Goal: Information Seeking & Learning: Learn about a topic

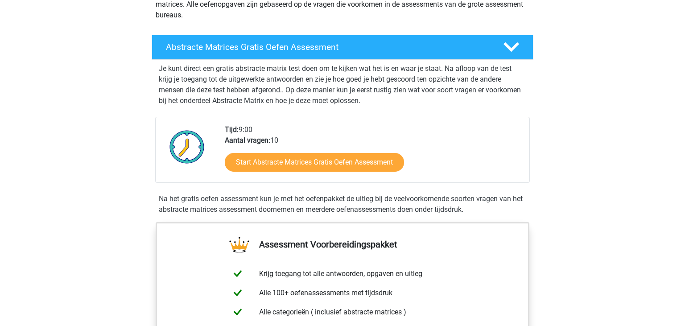
scroll to position [94, 0]
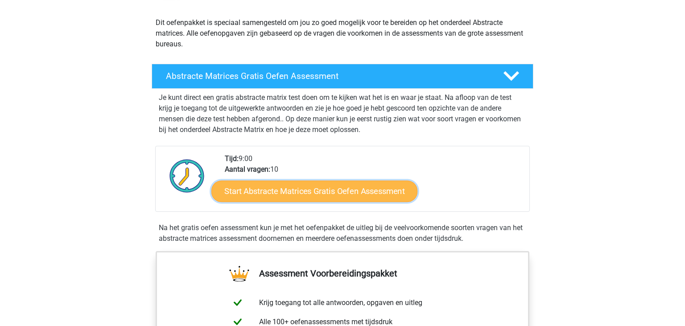
click at [305, 188] on link "Start Abstracte Matrices Gratis Oefen Assessment" at bounding box center [314, 190] width 206 height 21
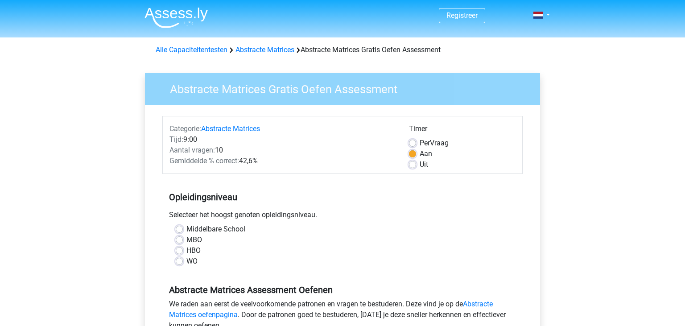
click at [197, 261] on label "WO" at bounding box center [191, 261] width 11 height 11
click at [183, 261] on input "WO" at bounding box center [179, 260] width 7 height 9
radio input "true"
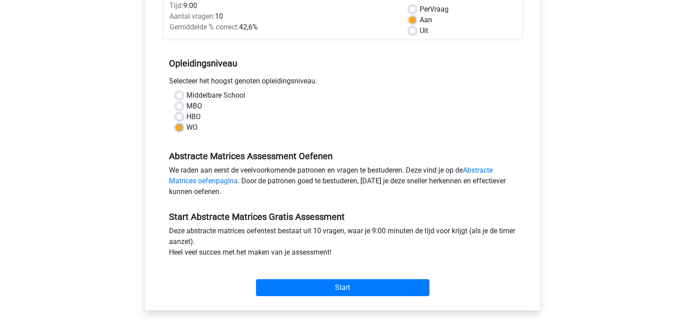
scroll to position [141, 0]
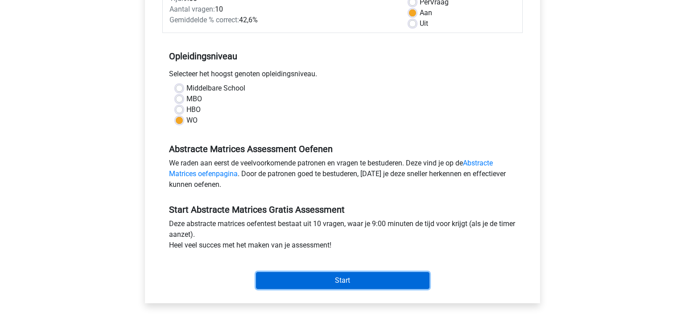
click at [379, 280] on input "Start" at bounding box center [343, 280] width 174 height 17
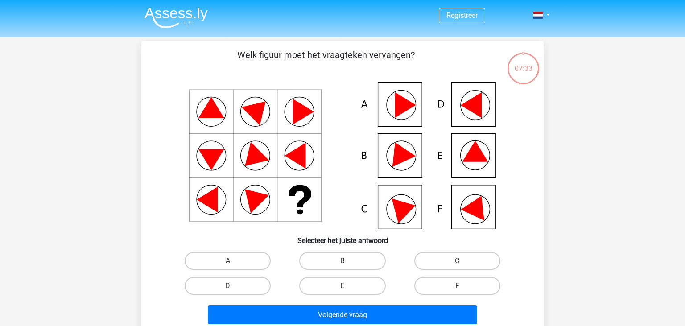
click at [346, 285] on label "E" at bounding box center [342, 286] width 86 height 18
click at [346, 286] on input "E" at bounding box center [346, 289] width 6 height 6
radio input "true"
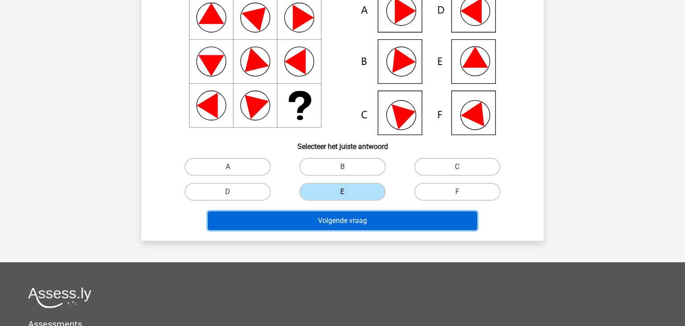
click at [356, 219] on button "Volgende vraag" at bounding box center [343, 220] width 270 height 19
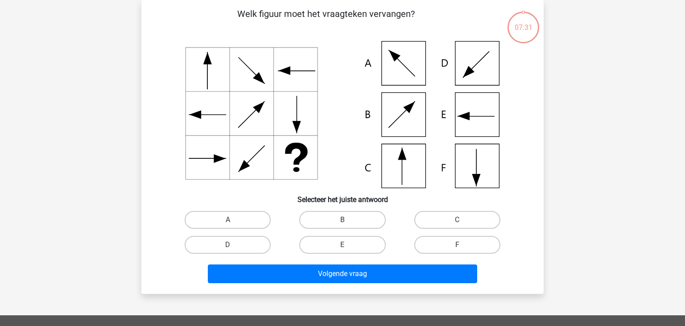
scroll to position [41, 0]
click at [466, 223] on label "C" at bounding box center [457, 220] width 86 height 18
click at [463, 223] on input "C" at bounding box center [460, 223] width 6 height 6
radio input "true"
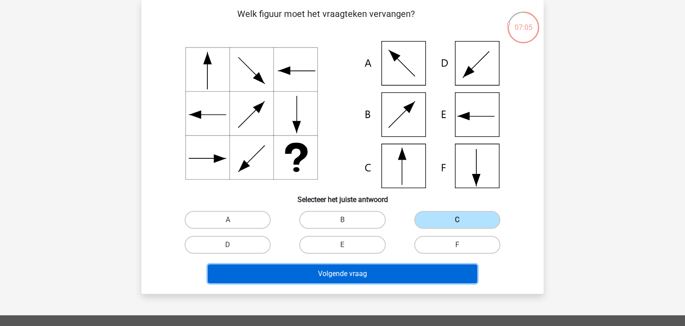
click at [382, 268] on button "Volgende vraag" at bounding box center [343, 274] width 270 height 19
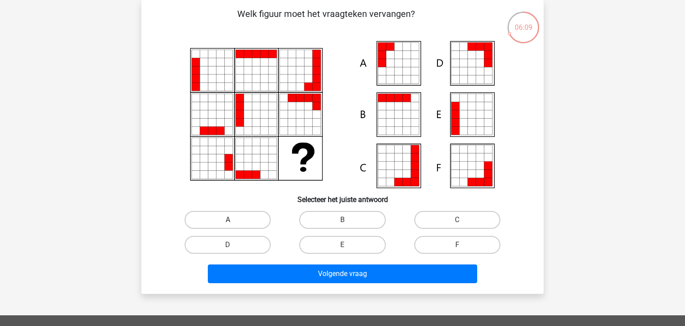
click at [239, 216] on label "A" at bounding box center [228, 220] width 86 height 18
click at [234, 220] on input "A" at bounding box center [231, 223] width 6 height 6
radio input "true"
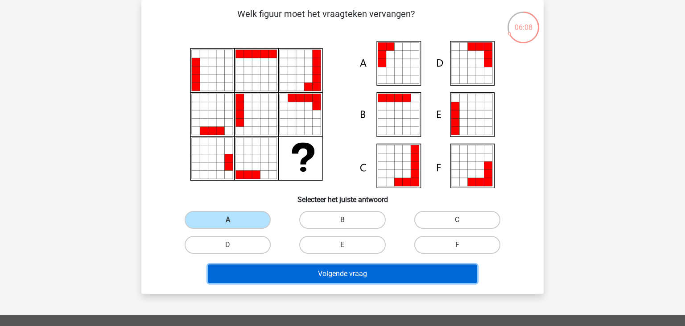
click at [279, 271] on button "Volgende vraag" at bounding box center [343, 274] width 270 height 19
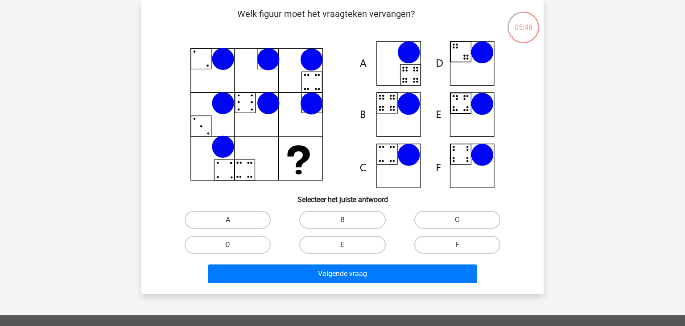
click at [335, 167] on icon at bounding box center [343, 114] width 360 height 147
click at [399, 107] on icon at bounding box center [408, 104] width 23 height 23
click at [339, 221] on label "B" at bounding box center [342, 220] width 86 height 18
click at [343, 221] on input "B" at bounding box center [346, 223] width 6 height 6
radio input "true"
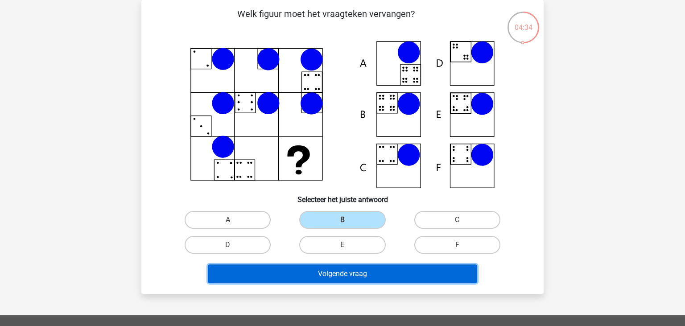
click at [330, 269] on button "Volgende vraag" at bounding box center [343, 274] width 270 height 19
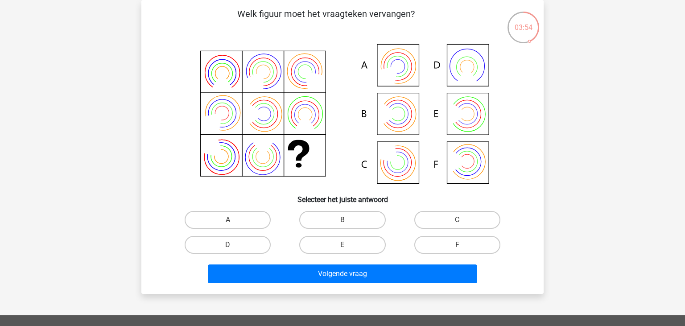
click at [345, 222] on input "B" at bounding box center [346, 223] width 6 height 6
radio input "true"
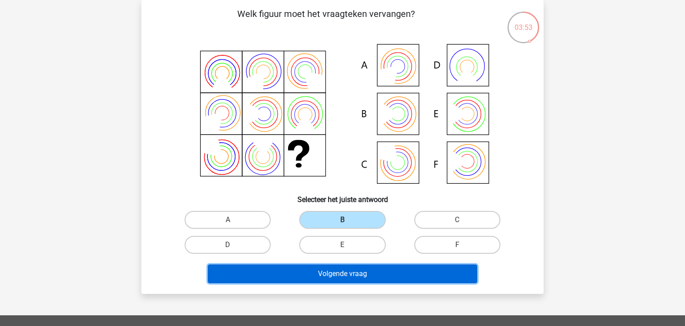
click at [343, 273] on button "Volgende vraag" at bounding box center [343, 274] width 270 height 19
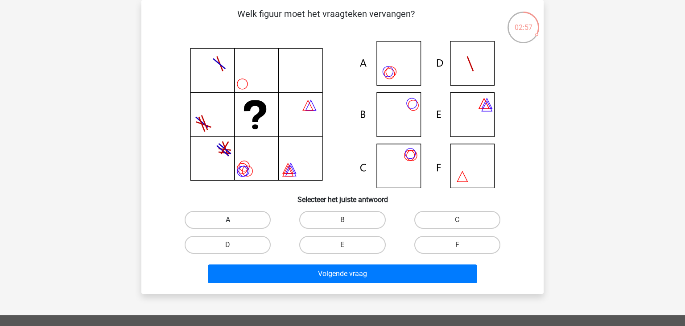
click at [244, 224] on label "A" at bounding box center [228, 220] width 86 height 18
click at [234, 224] on input "A" at bounding box center [231, 223] width 6 height 6
radio input "true"
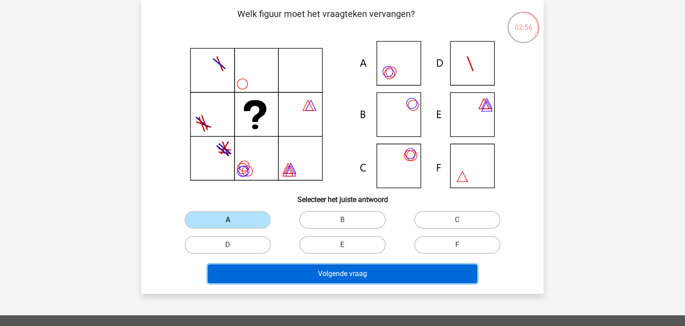
click at [276, 279] on button "Volgende vraag" at bounding box center [343, 274] width 270 height 19
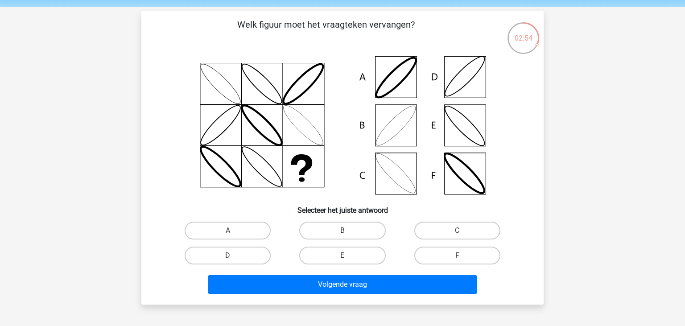
scroll to position [47, 0]
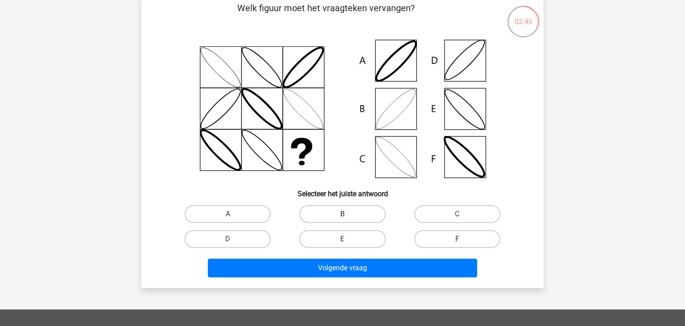
click at [355, 220] on label "B" at bounding box center [342, 214] width 86 height 18
click at [348, 220] on input "B" at bounding box center [346, 217] width 6 height 6
radio input "true"
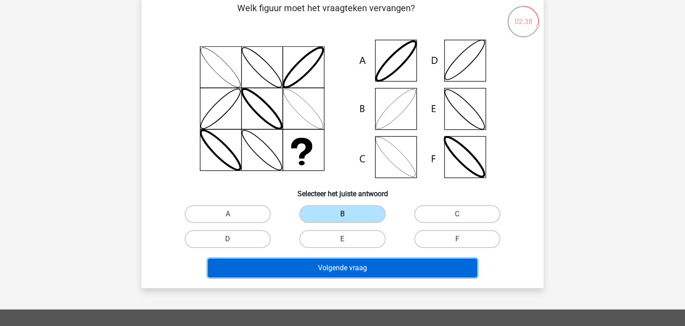
click at [353, 267] on button "Volgende vraag" at bounding box center [343, 268] width 270 height 19
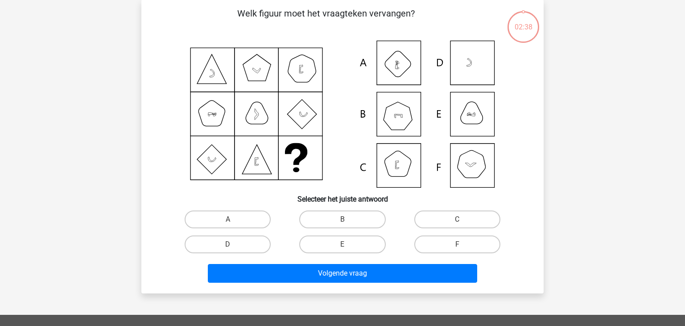
scroll to position [41, 0]
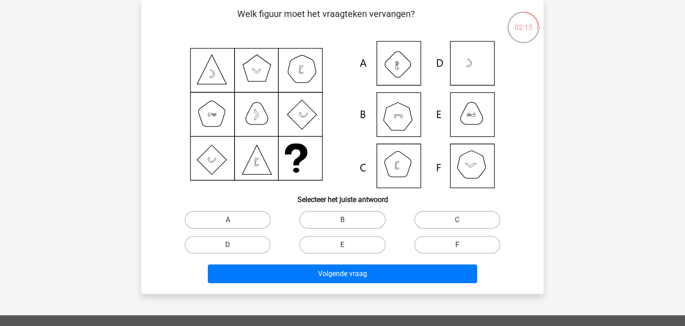
click at [451, 242] on label "F" at bounding box center [457, 245] width 86 height 18
click at [457, 245] on input "F" at bounding box center [460, 248] width 6 height 6
radio input "true"
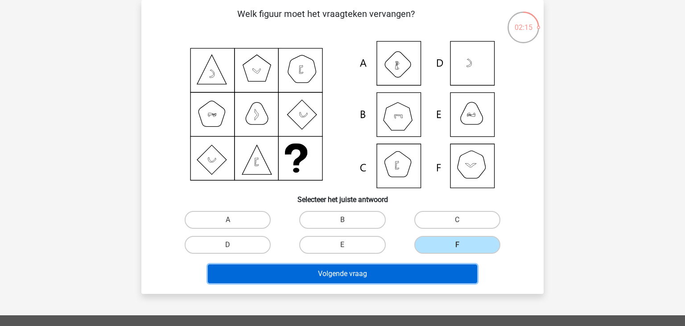
click at [439, 273] on button "Volgende vraag" at bounding box center [343, 274] width 270 height 19
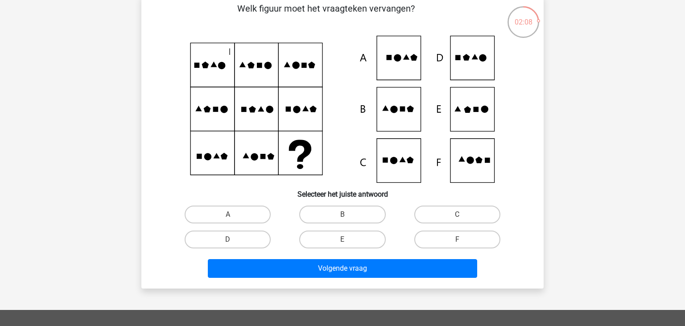
scroll to position [0, 0]
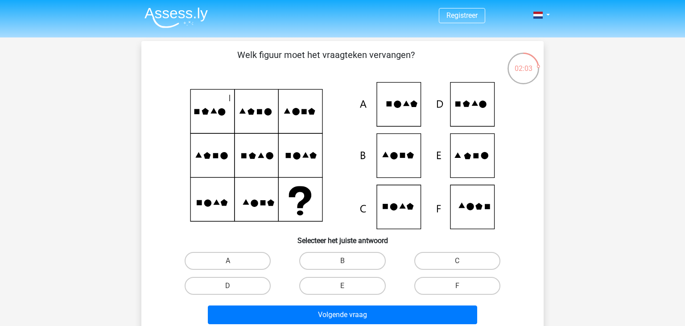
click at [344, 263] on input "B" at bounding box center [346, 264] width 6 height 6
radio input "true"
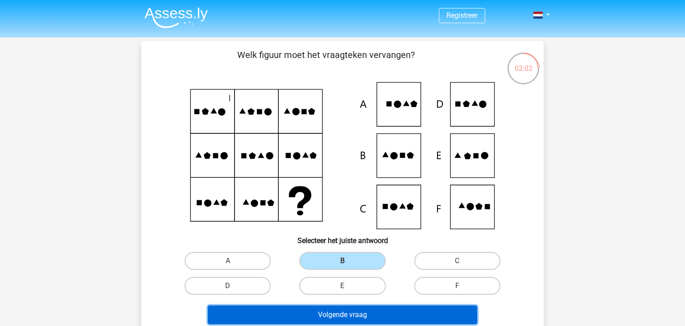
click at [348, 314] on button "Volgende vraag" at bounding box center [343, 315] width 270 height 19
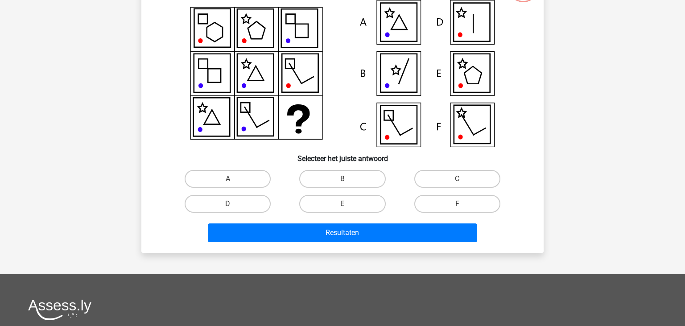
scroll to position [85, 0]
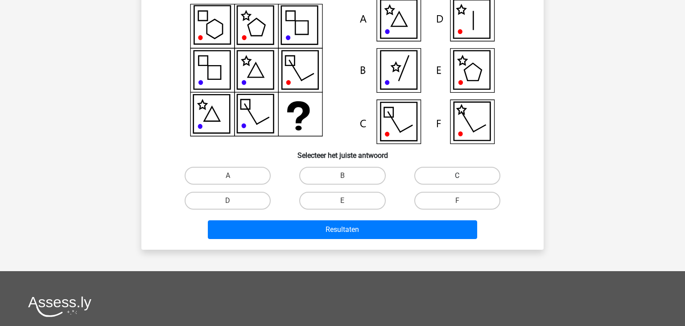
click at [461, 171] on label "C" at bounding box center [457, 176] width 86 height 18
click at [461, 176] on input "C" at bounding box center [460, 179] width 6 height 6
radio input "true"
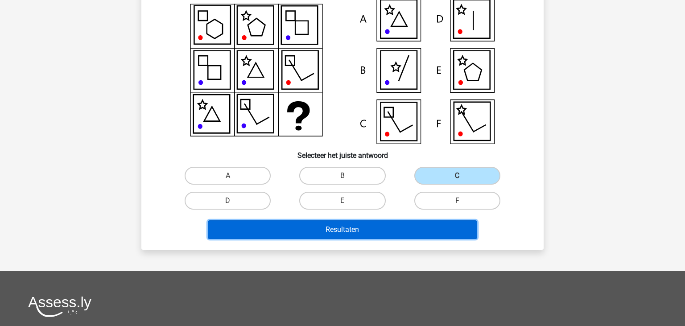
click at [406, 228] on button "Resultaten" at bounding box center [343, 229] width 270 height 19
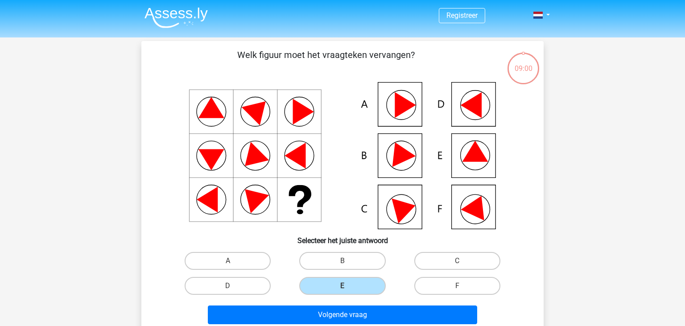
scroll to position [85, 0]
